Goal: Information Seeking & Learning: Learn about a topic

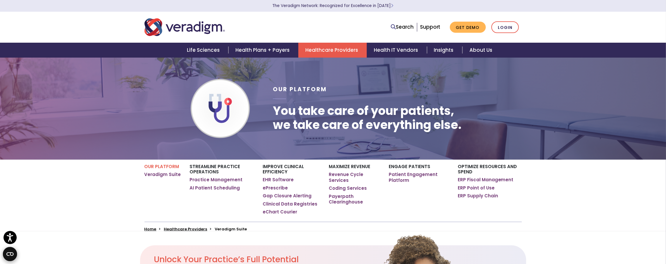
click at [35, 40] on nav "Search Support Get Demo Login" at bounding box center [333, 27] width 666 height 31
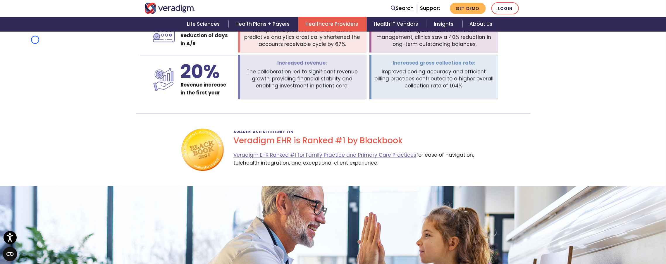
scroll to position [954, 0]
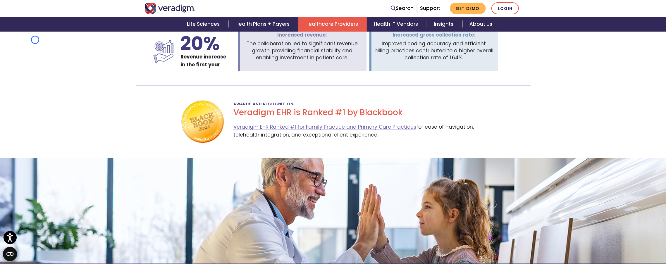
click at [35, 40] on section "Client Success Story The Clinics of North [US_STATE] entered an agreement with …" at bounding box center [333, 14] width 666 height 116
click at [53, 39] on section "Client Success Story The Clinics of North Texas entered an agreement with Verad…" at bounding box center [333, 14] width 666 height 116
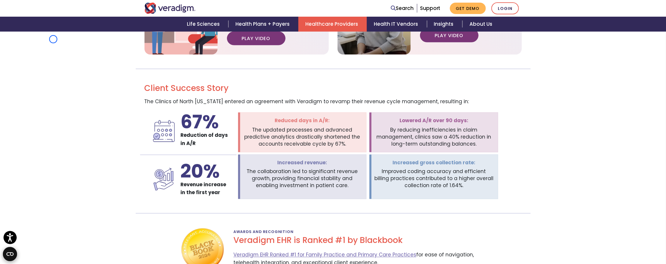
scroll to position [819, 0]
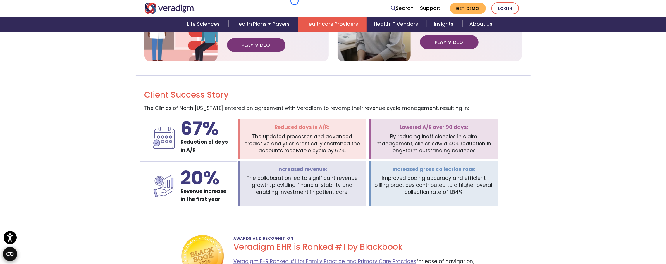
click at [294, 1] on nav "Search Support Get Demo Login" at bounding box center [333, 8] width 666 height 17
click at [52, 35] on section "Watch our video to learn more about Veradigm Solutions for Urologists. Play Vid…" at bounding box center [333, 20] width 666 height 82
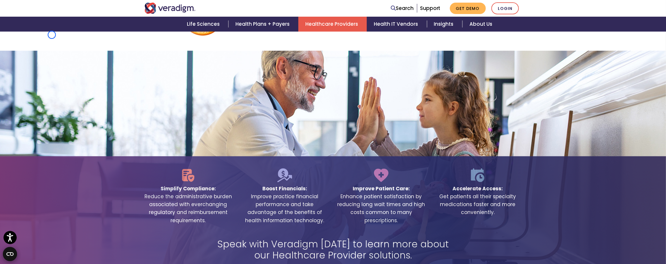
scroll to position [1070, 0]
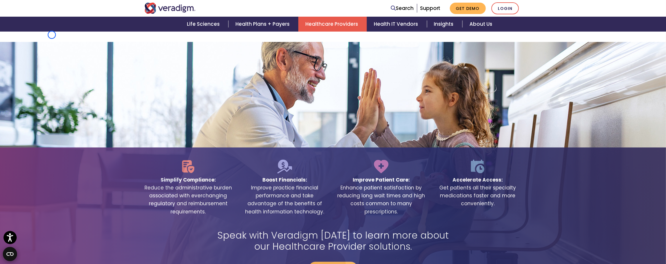
click at [52, 42] on div "Simplify Compliance: Reduce the administrative burden associated with everchang…" at bounding box center [333, 174] width 666 height 264
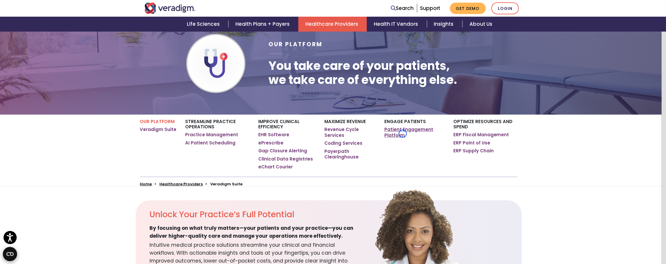
click at [403, 134] on link "Patient Engagement Platform" at bounding box center [414, 132] width 60 height 11
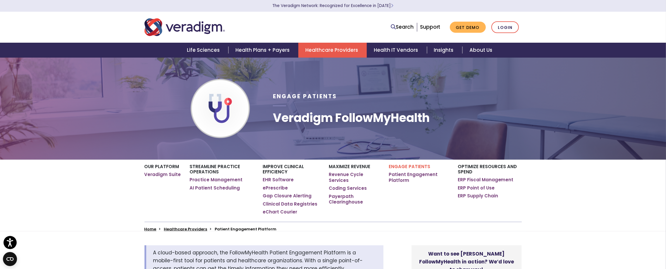
click at [403, 134] on div "Engage Patients Veradigm FollowMyHealth" at bounding box center [396, 109] width 257 height 84
click at [52, 56] on div "Life Sciences Health Plans + Payers Healthcare Providers Health IT Vendors Insi…" at bounding box center [332, 50] width 657 height 15
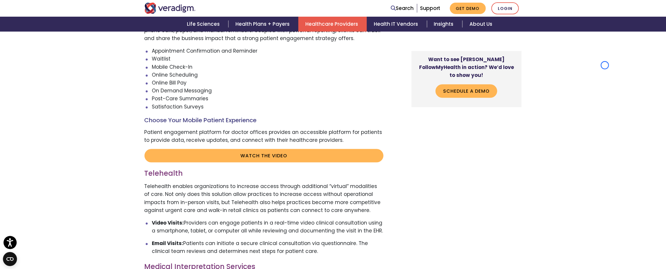
scroll to position [1133, 0]
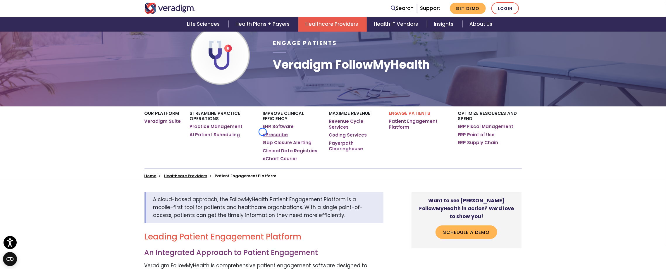
click at [263, 132] on link "ePrescribe" at bounding box center [275, 135] width 25 height 6
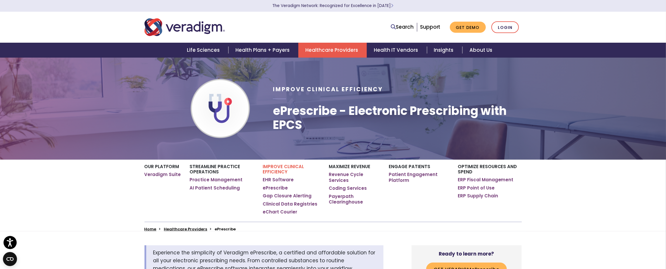
click at [263, 132] on div at bounding box center [220, 109] width 88 height 84
click at [42, 44] on div "Life Sciences Health Plans + Payers Healthcare Providers Health IT Vendors Insi…" at bounding box center [332, 50] width 657 height 15
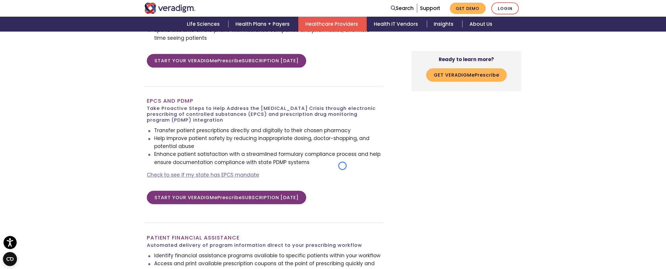
scroll to position [1032, 0]
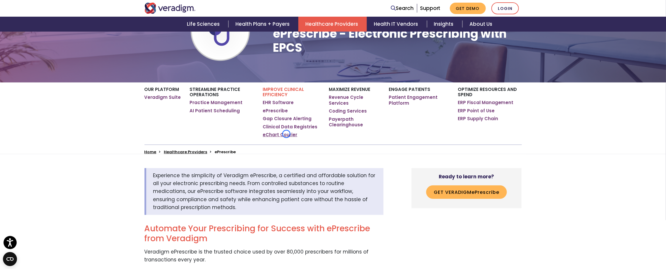
click at [286, 134] on link "eChart Courier" at bounding box center [280, 135] width 34 height 6
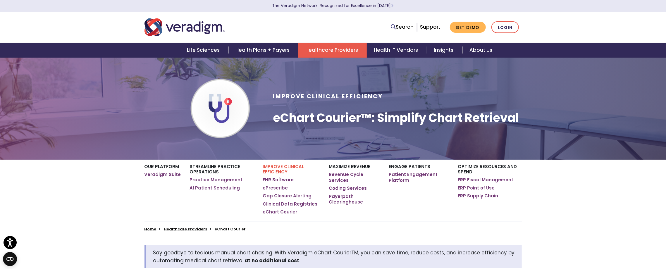
click at [286, 134] on div "Improve Clinical Efficiency eChart Courier™: Simplify Chart Retrieval" at bounding box center [396, 109] width 257 height 84
click at [30, 46] on div "Life Sciences Health Plans + Payers Healthcare Providers Health IT Vendors Insi…" at bounding box center [332, 50] width 657 height 15
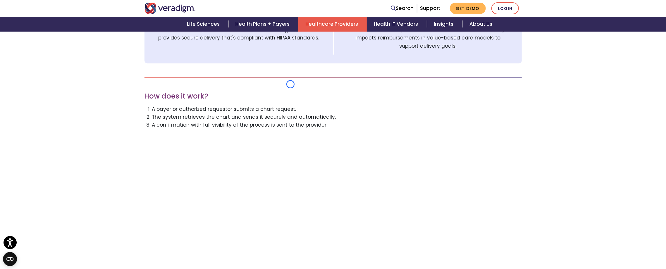
scroll to position [504, 0]
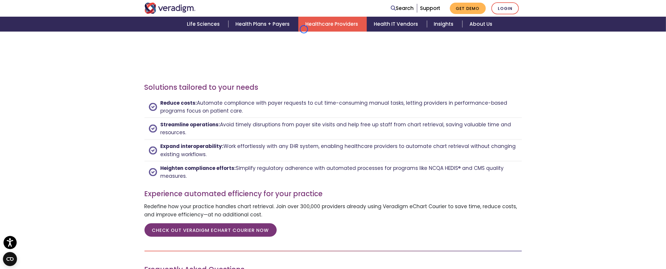
click at [304, 29] on link "Healthcare Providers" at bounding box center [332, 24] width 68 height 15
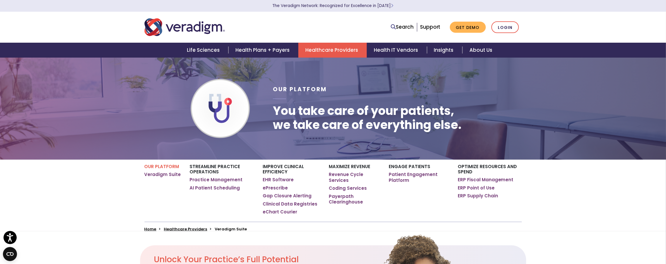
click at [304, 29] on div "Search Support Get Demo Login" at bounding box center [413, 27] width 225 height 12
click at [51, 30] on nav "Search Support Get Demo Login" at bounding box center [333, 27] width 666 height 31
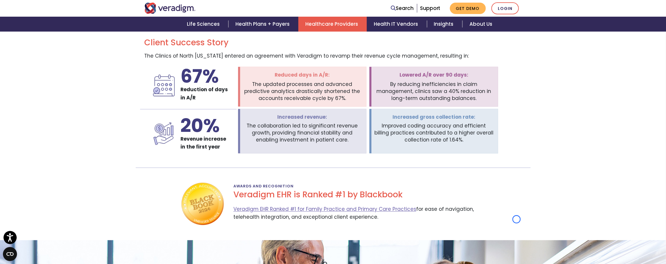
scroll to position [922, 0]
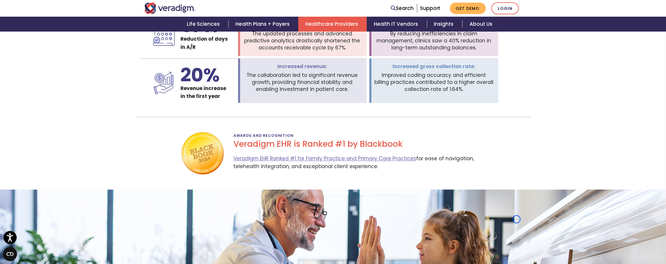
click at [51, 30] on div "Life Sciences Health Plans + Payers Healthcare Providers Health IT Vendors Insi…" at bounding box center [332, 24] width 657 height 15
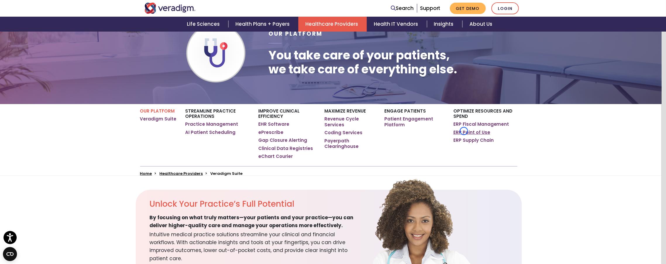
click at [464, 131] on link "ERP Point of Use" at bounding box center [471, 133] width 37 height 6
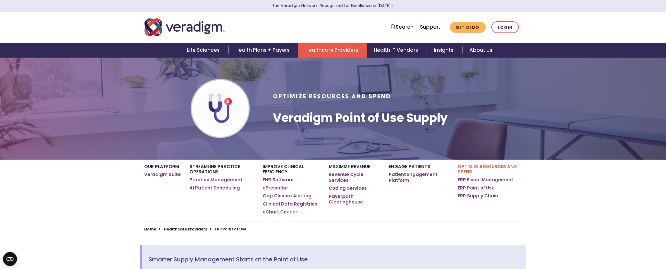
click at [464, 131] on div "Optimize Resources and Spend Veradigm Point of Use Supply" at bounding box center [396, 109] width 257 height 84
click at [48, 43] on div "Life Sciences Health Plans + Payers Healthcare Providers Health IT Vendors Insi…" at bounding box center [332, 50] width 657 height 15
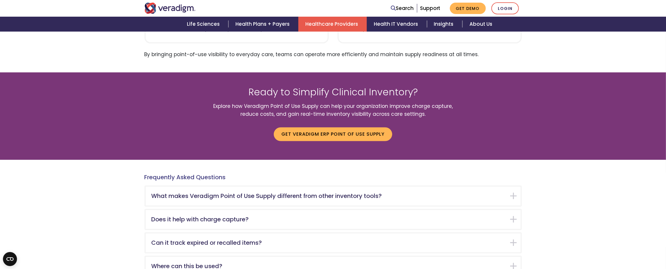
scroll to position [918, 0]
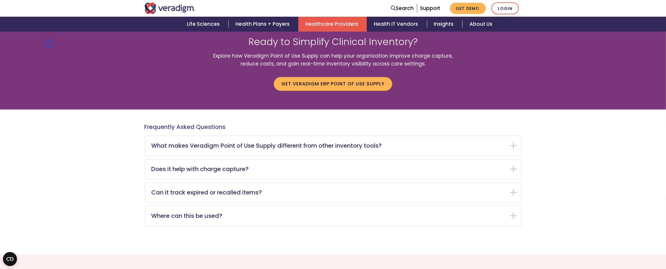
click at [48, 43] on div "Ready to Simplify Clinical Inventory? Explore how Veradigm Point of Use Supply …" at bounding box center [333, 65] width 666 height 87
